Goal: Find specific page/section: Find specific page/section

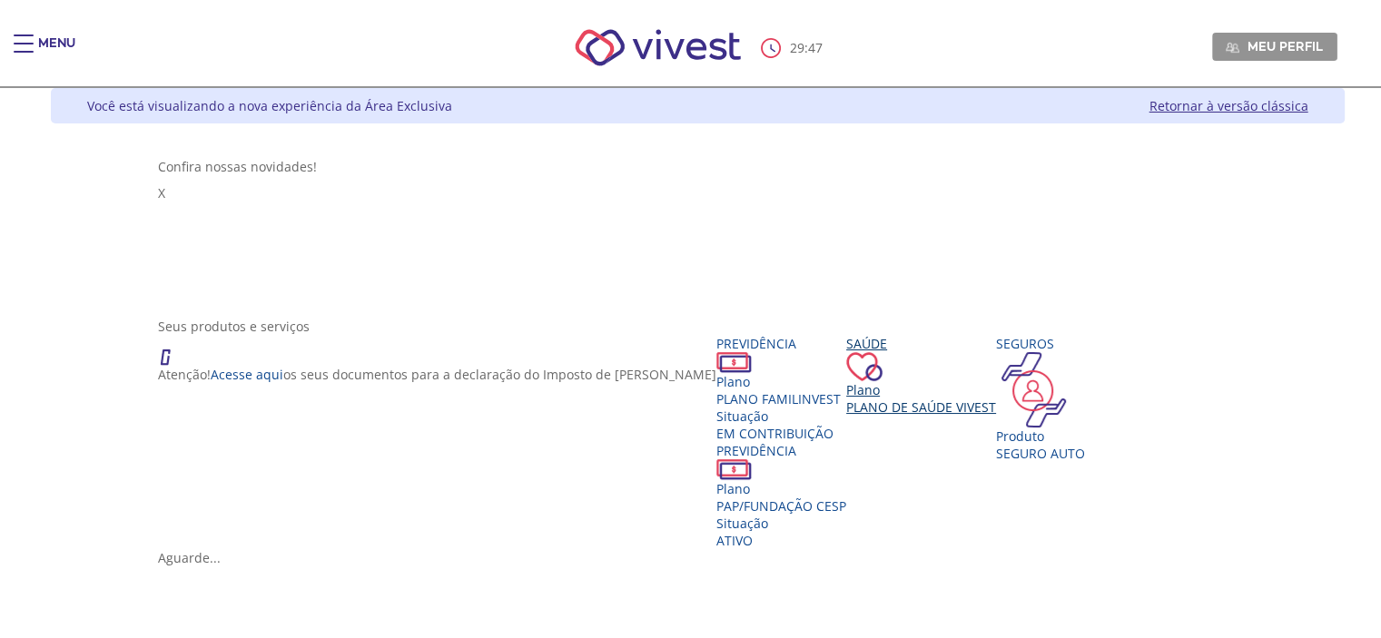
click at [996, 399] on span "Plano de Saúde VIVEST" at bounding box center [921, 407] width 150 height 17
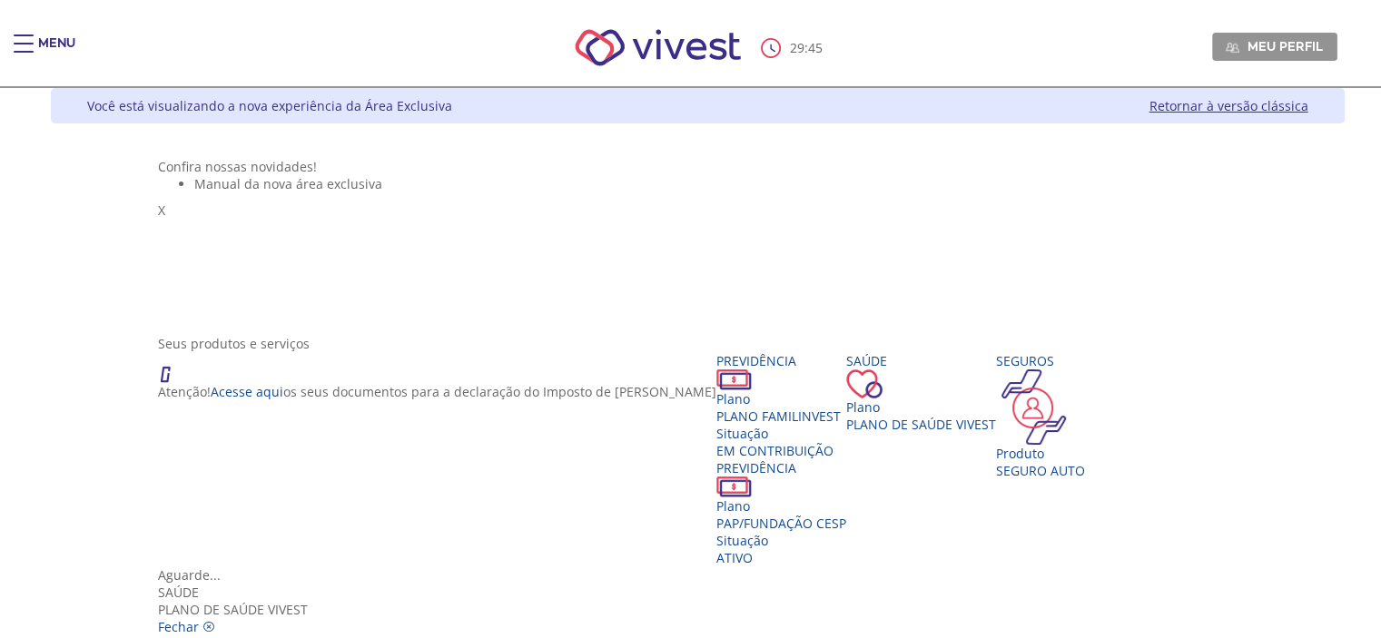
scroll to position [33, 0]
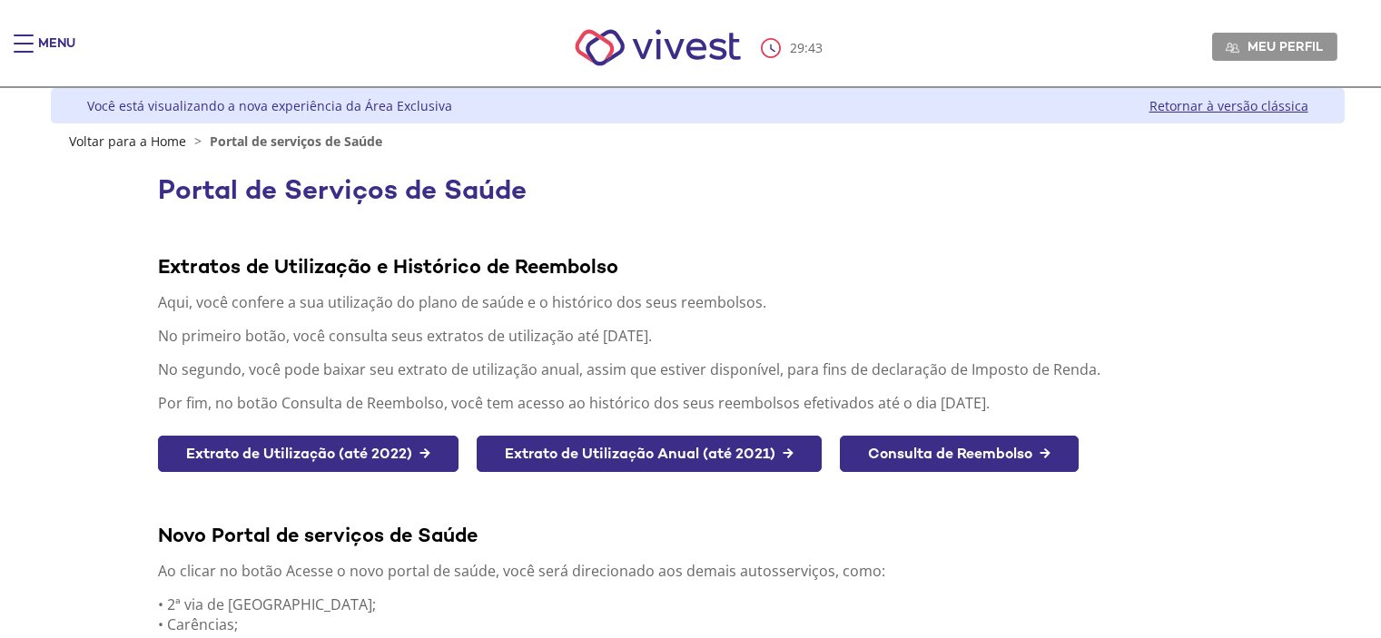
scroll to position [254, 0]
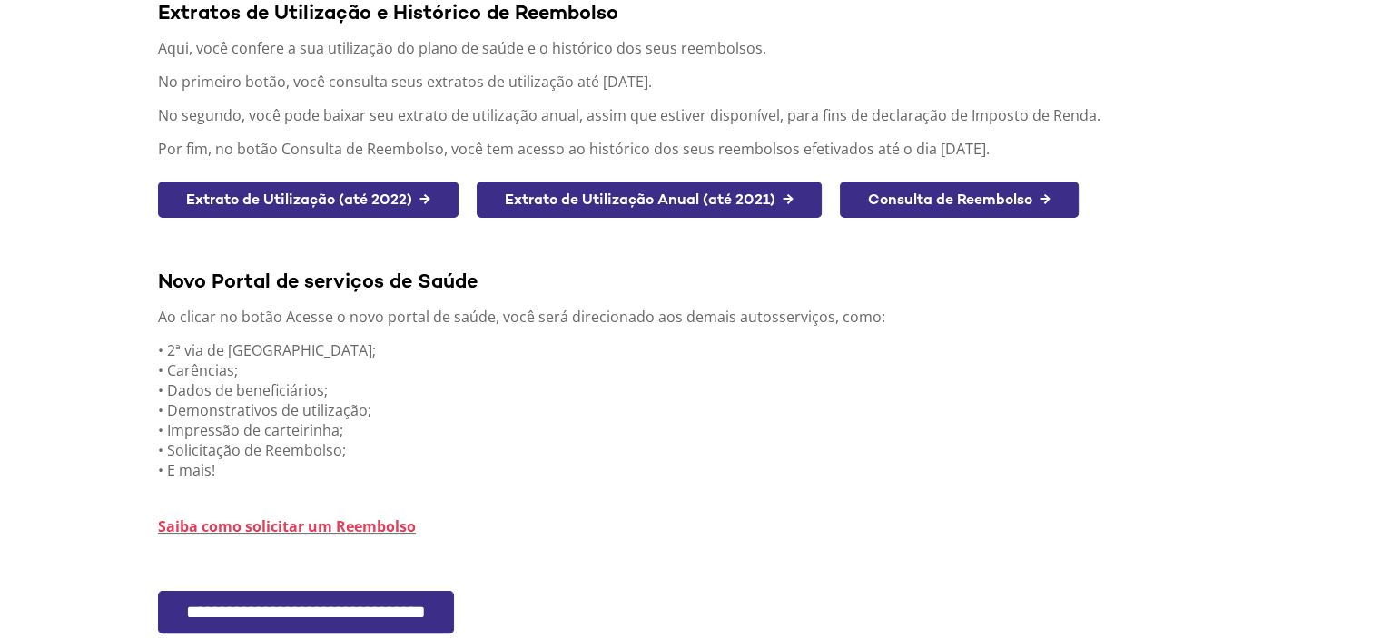
click at [370, 606] on input "**********" at bounding box center [306, 612] width 296 height 43
